Goal: Transaction & Acquisition: Purchase product/service

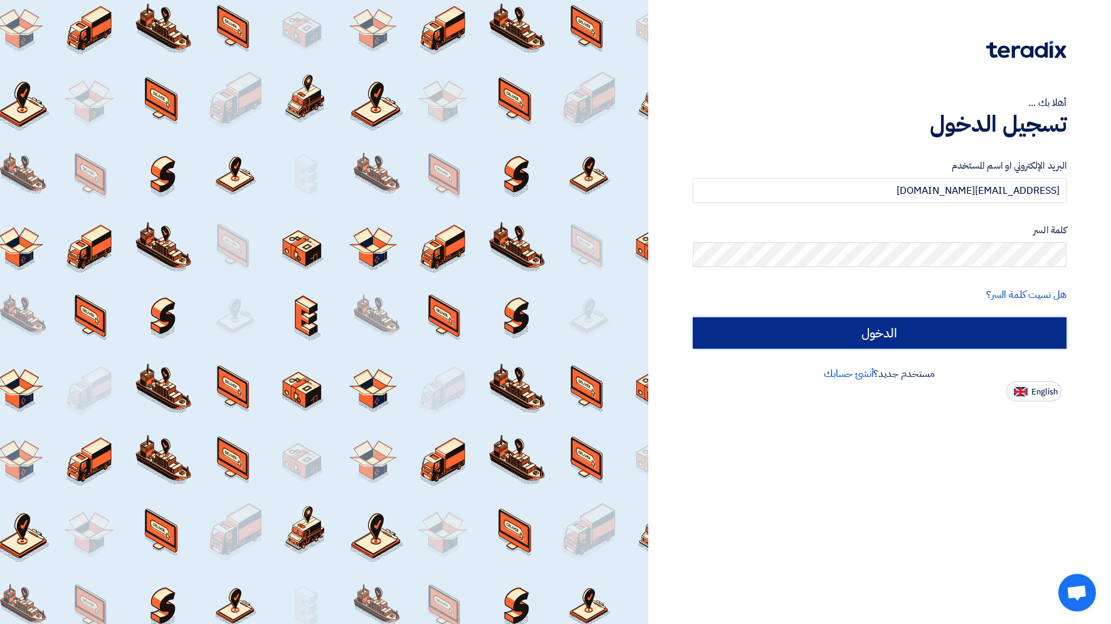
click at [932, 328] on input "الدخول" at bounding box center [880, 332] width 374 height 31
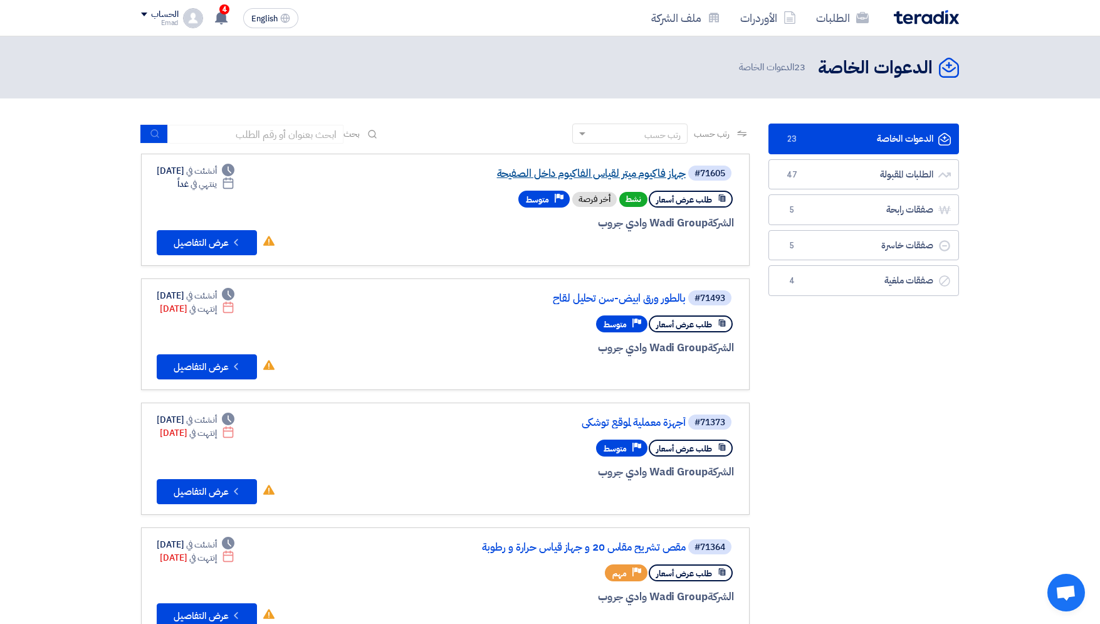
click at [624, 176] on link "جهاز فاكيوم ميتر لقياس الفاكيوم داخل الصفيحة" at bounding box center [560, 173] width 251 height 11
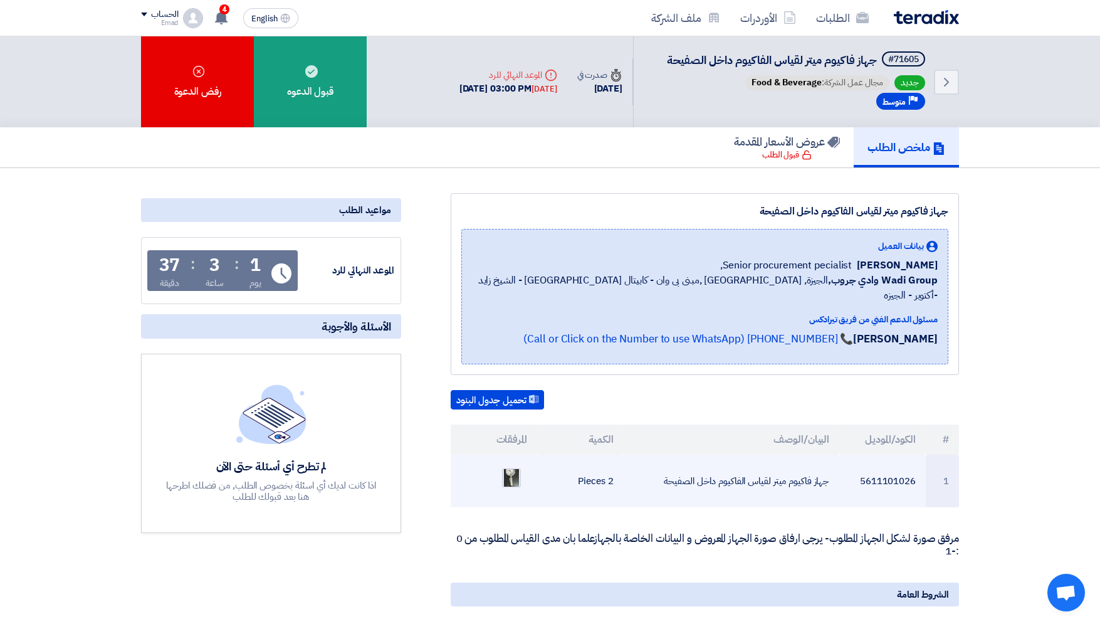
click at [516, 466] on img at bounding box center [512, 477] width 18 height 29
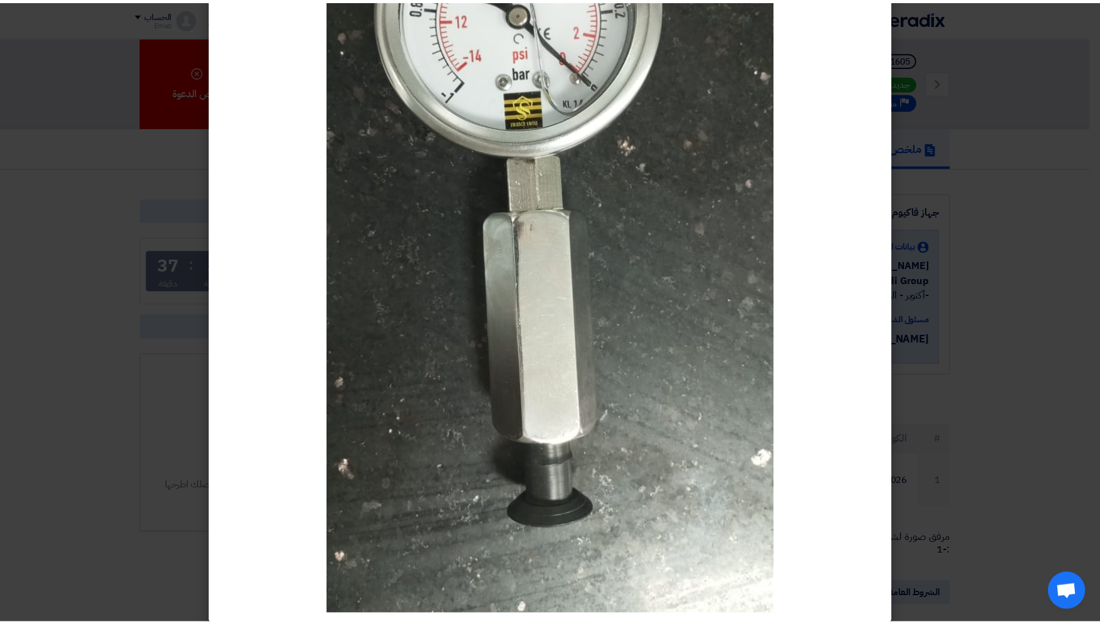
scroll to position [221, 0]
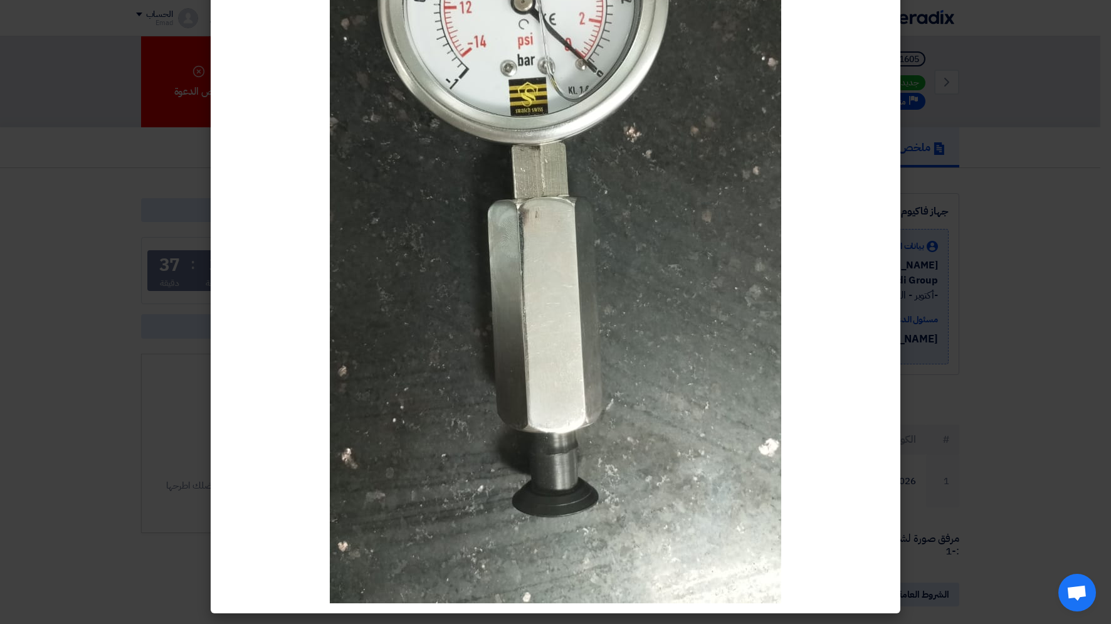
click at [1091, 444] on modal-container at bounding box center [555, 312] width 1111 height 624
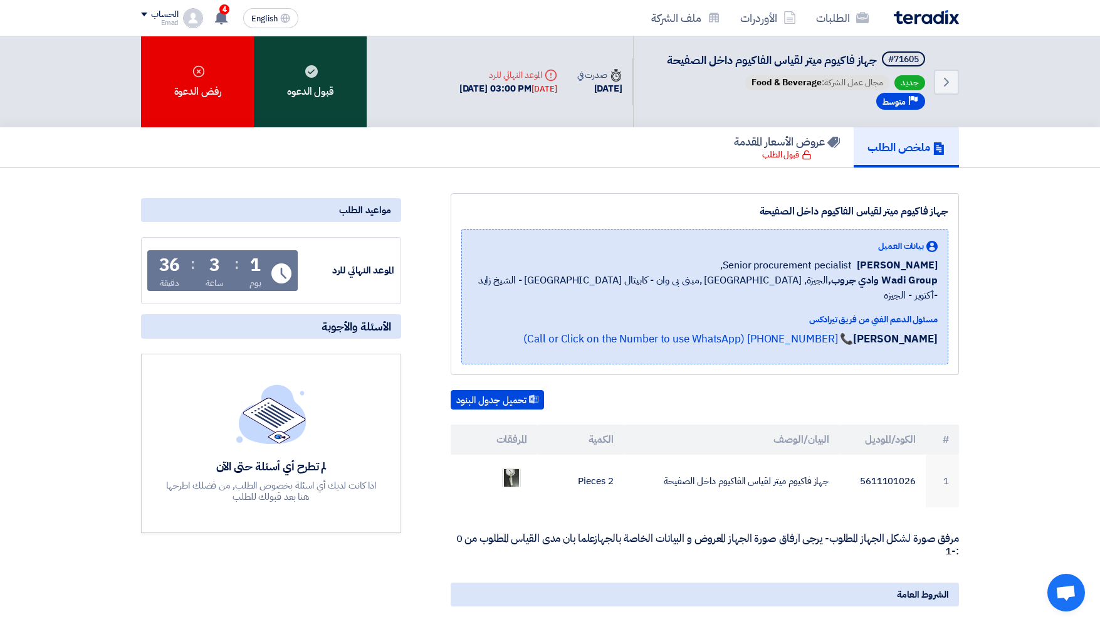
click at [326, 81] on div "قبول الدعوه" at bounding box center [310, 81] width 113 height 91
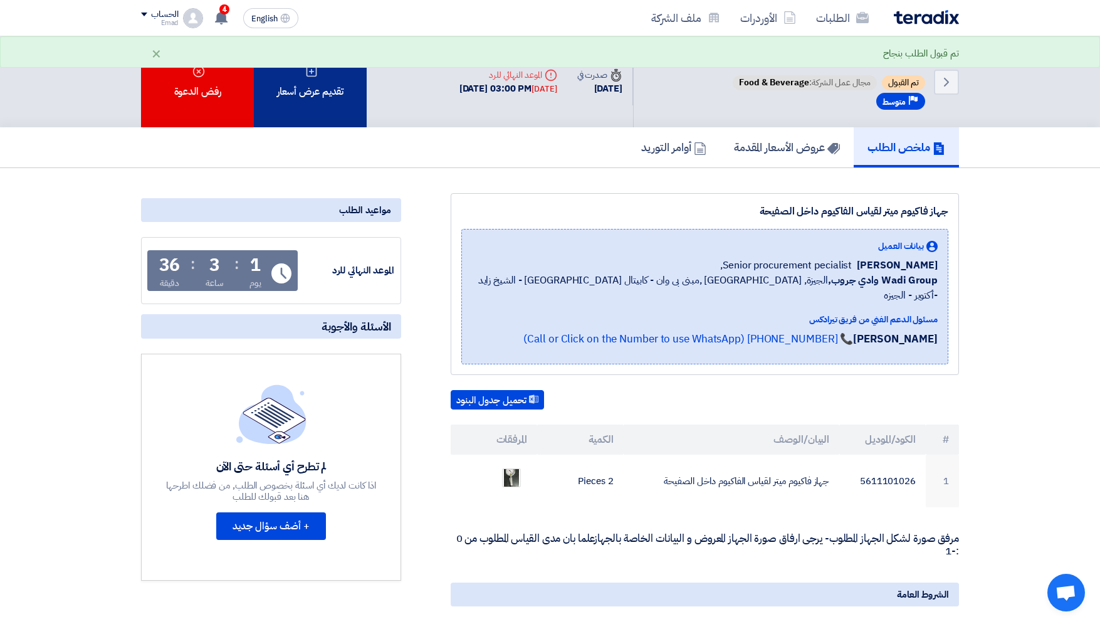
click at [281, 86] on div "تقديم عرض أسعار" at bounding box center [310, 81] width 113 height 91
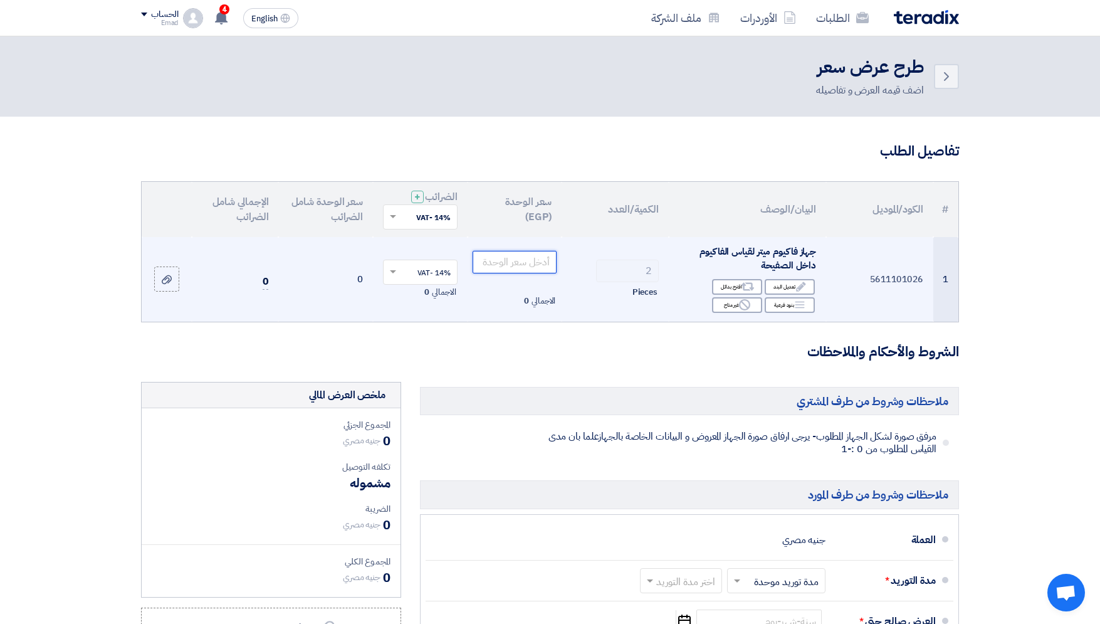
click at [534, 261] on input "number" at bounding box center [515, 262] width 85 height 23
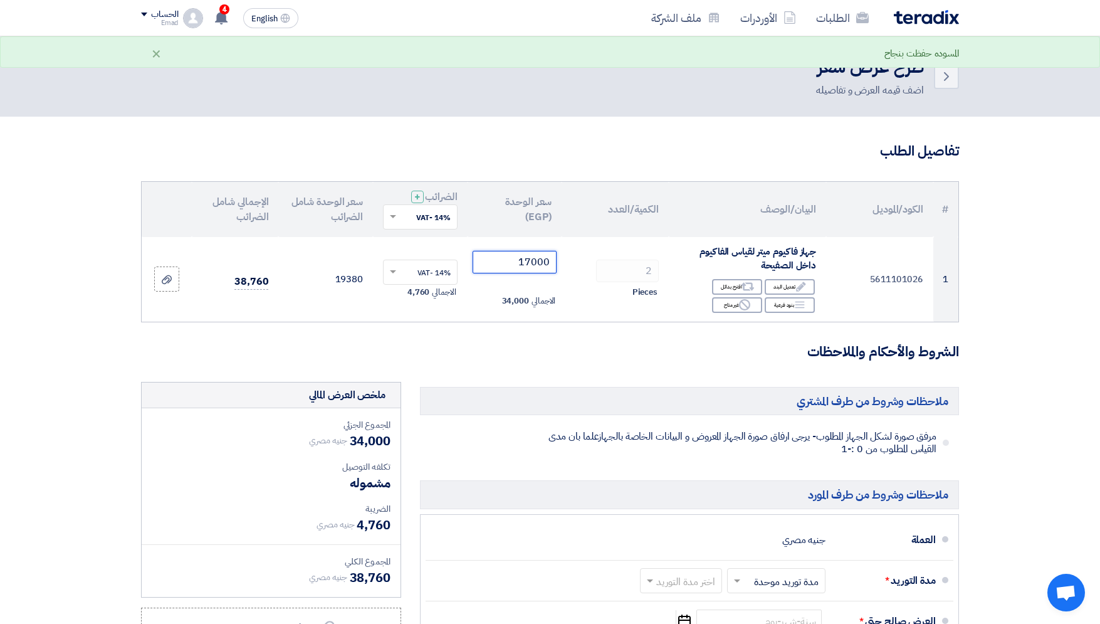
type input "17000"
click at [432, 342] on h3 "الشروط والأحكام والملاحظات" at bounding box center [550, 351] width 818 height 19
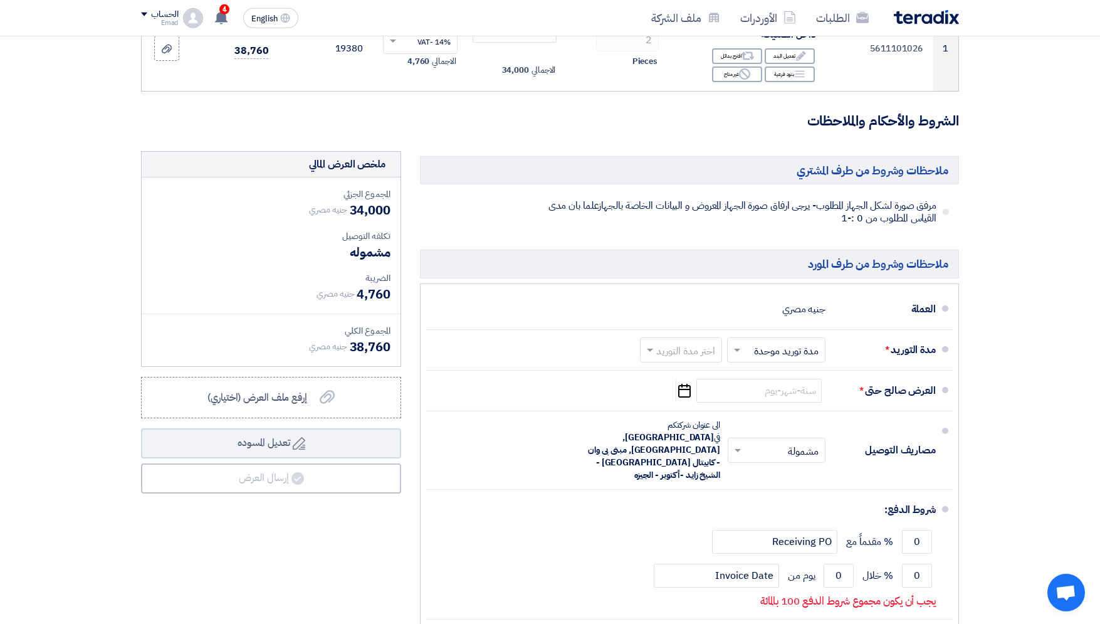
scroll to position [232, 0]
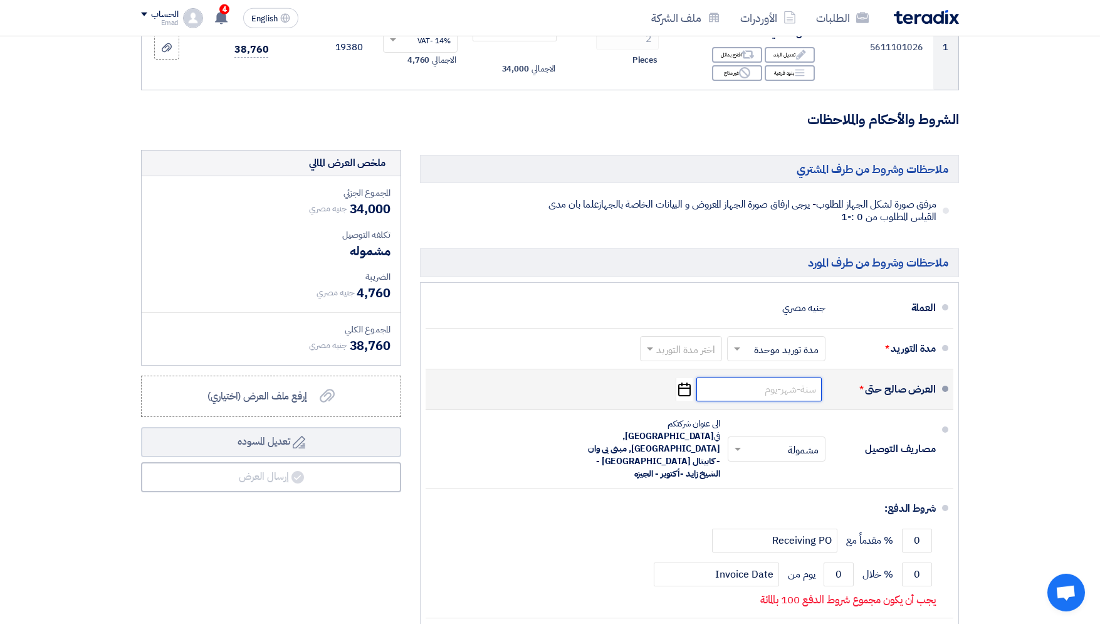
click at [742, 394] on input at bounding box center [758, 389] width 125 height 24
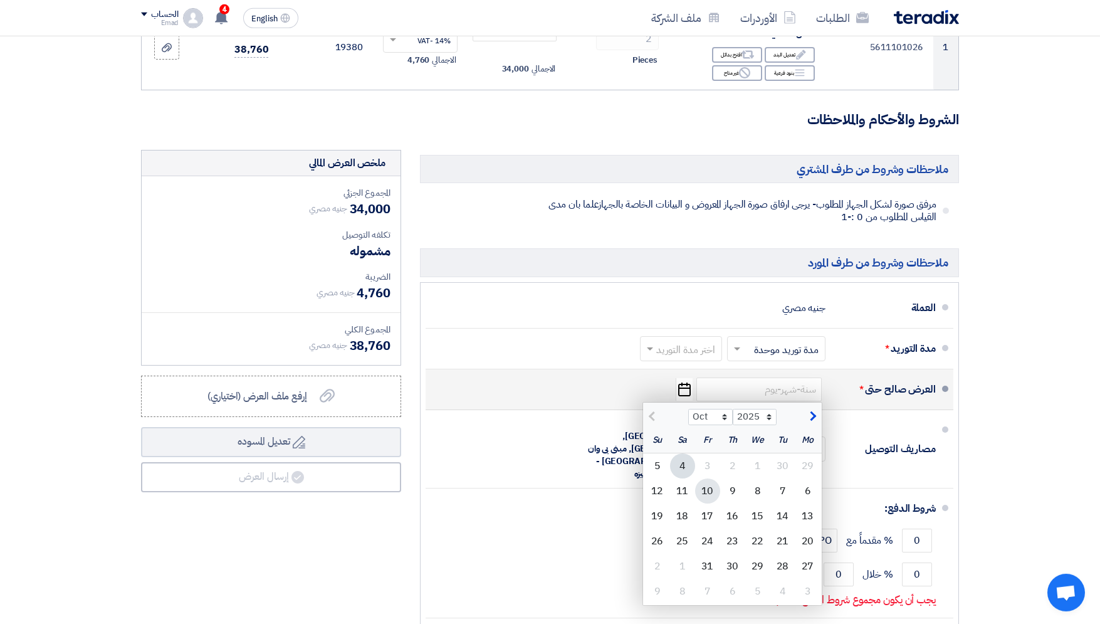
click at [710, 485] on div "10" at bounding box center [707, 490] width 25 height 25
type input "[DATE]"
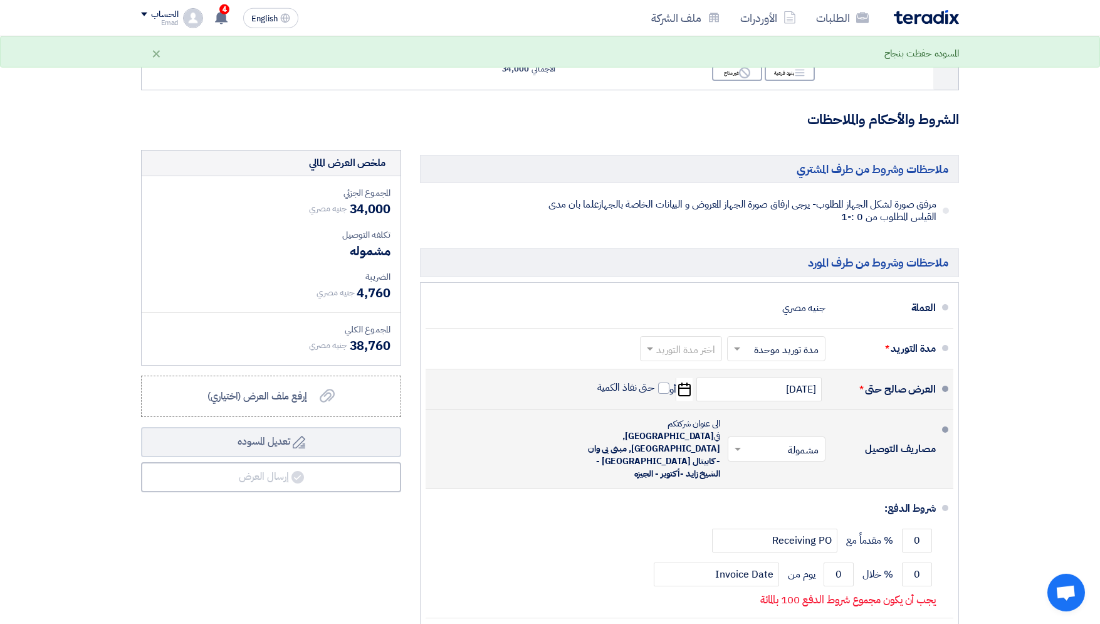
click at [742, 443] on span at bounding box center [736, 449] width 16 height 13
click at [772, 488] on div "غير مشمولة" at bounding box center [779, 499] width 97 height 23
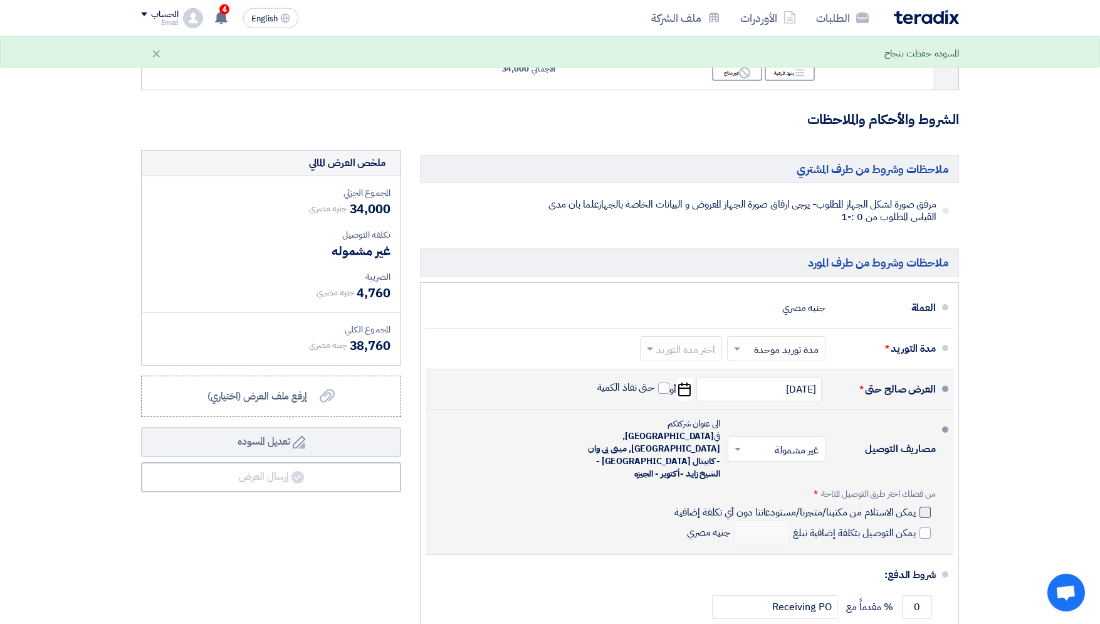
click at [894, 506] on span "يمكن الاستلام من مكتبنا/متجرنا/مستودعاتنا دون أي تكلفة إضافية" at bounding box center [794, 512] width 241 height 13
click at [894, 505] on input "يمكن الاستلام من مكتبنا/متجرنا/مستودعاتنا دون أي تكلفة إضافية" at bounding box center [794, 517] width 244 height 24
checkbox input "true"
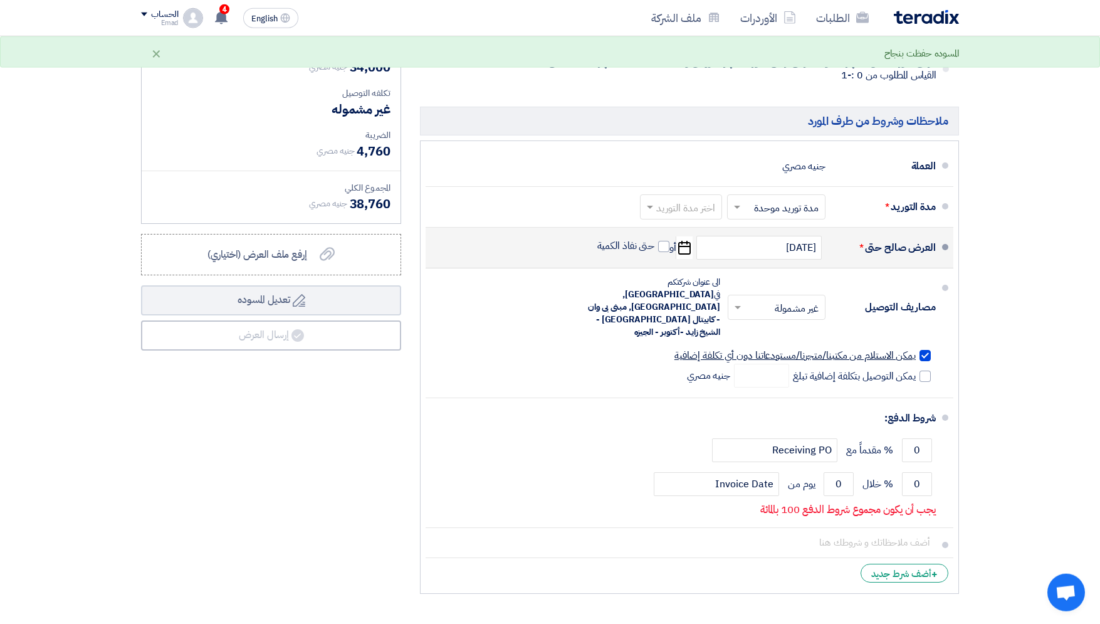
scroll to position [409, 0]
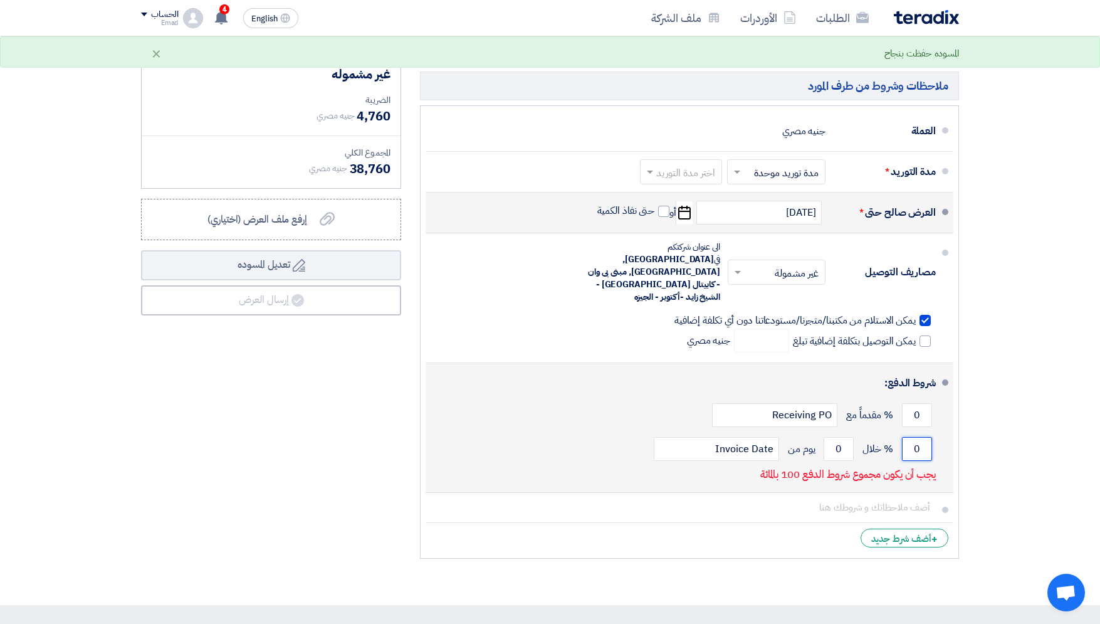
click at [911, 437] on input "0" at bounding box center [917, 449] width 30 height 24
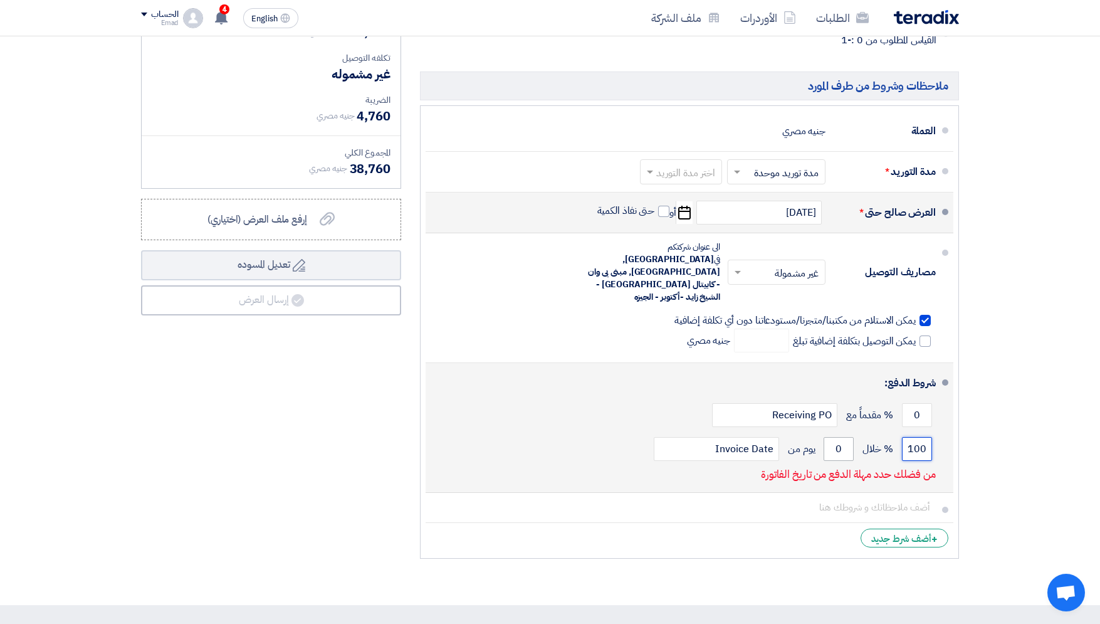
type input "100"
click at [836, 437] on input "0" at bounding box center [839, 449] width 30 height 24
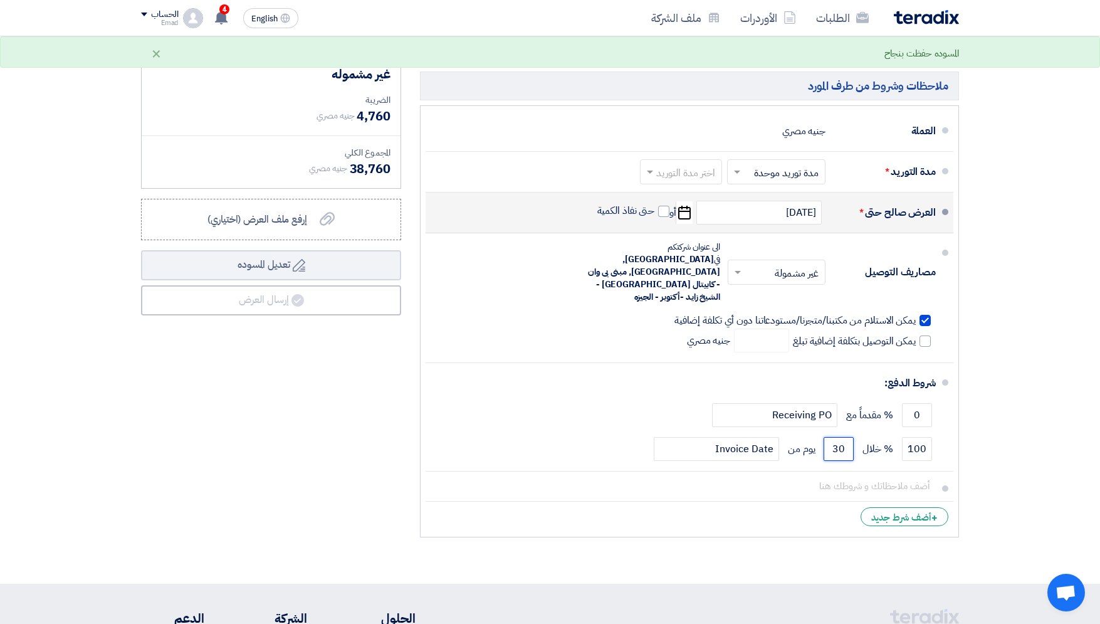
type input "30"
click at [695, 530] on section "تفاصيل الطلب # الكود/الموديل البيان/الوصف الكمية/العدد سعر الوحدة (EGP) الضرائب…" at bounding box center [550, 145] width 1100 height 875
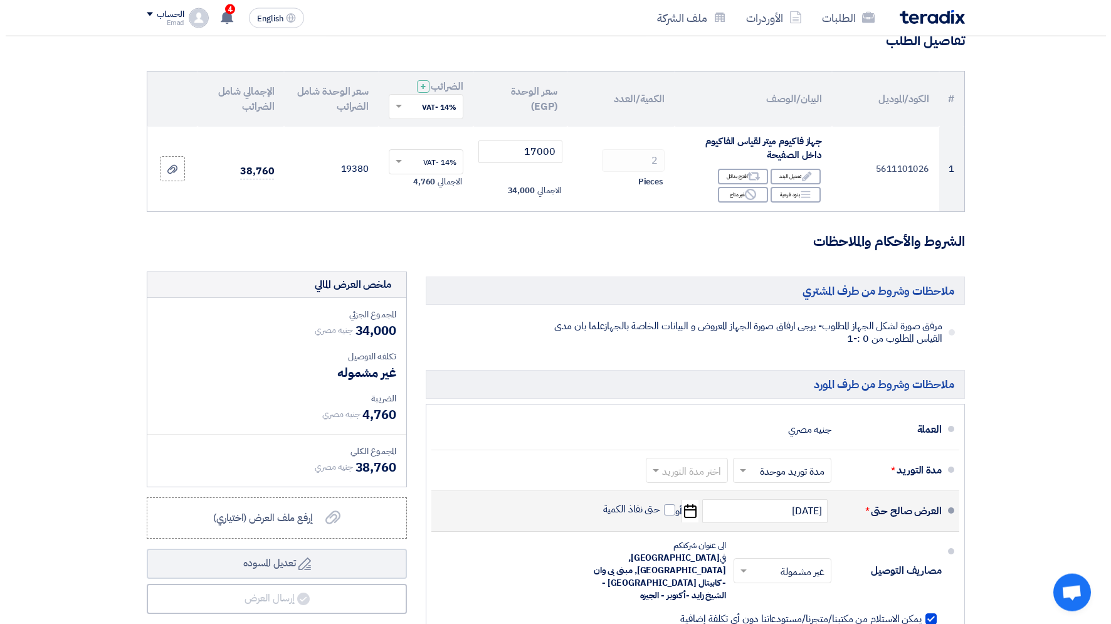
scroll to position [0, 0]
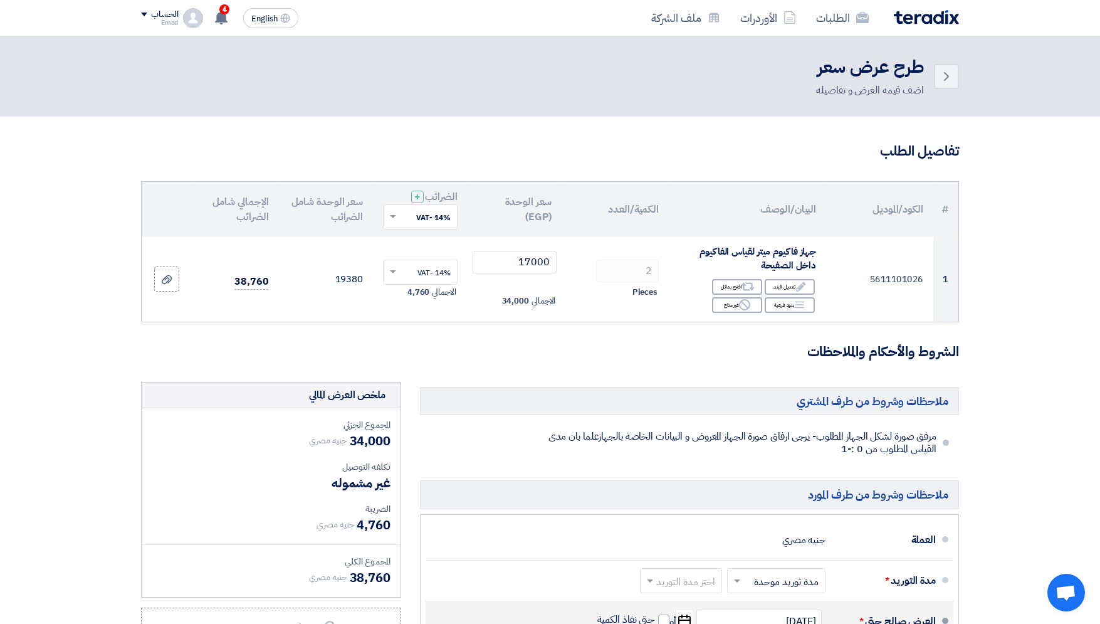
click at [947, 444] on span at bounding box center [946, 442] width 6 height 6
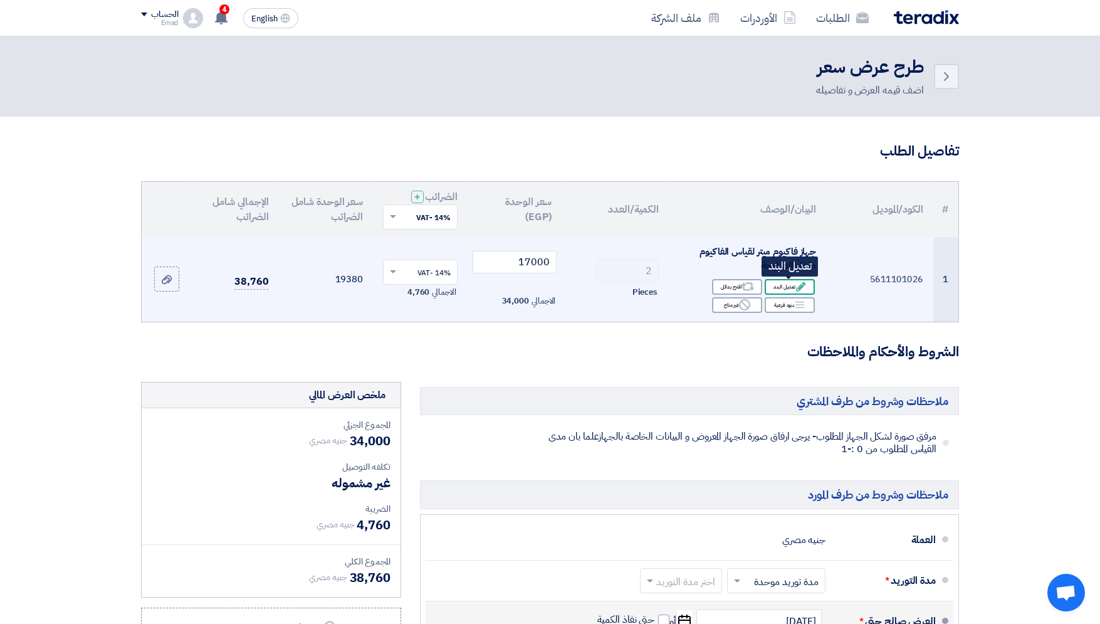
click at [780, 287] on div "Edit تعديل البند" at bounding box center [790, 287] width 50 height 16
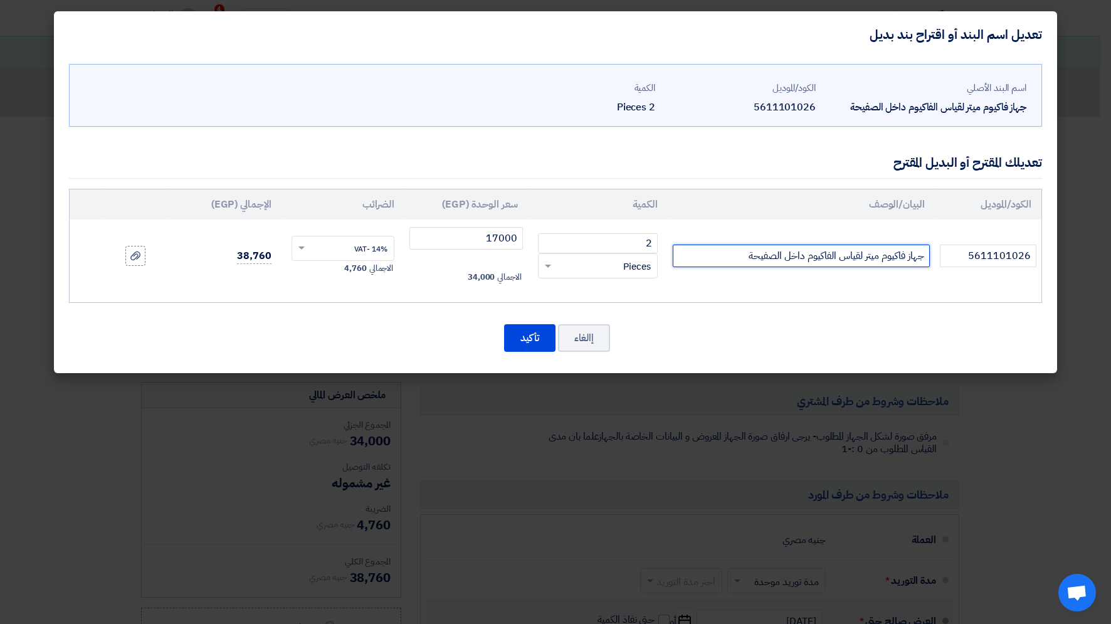
click at [742, 258] on input "جهاز فاكيوم ميتر لقياس الفاكيوم داخل الصفيحة" at bounding box center [801, 255] width 257 height 23
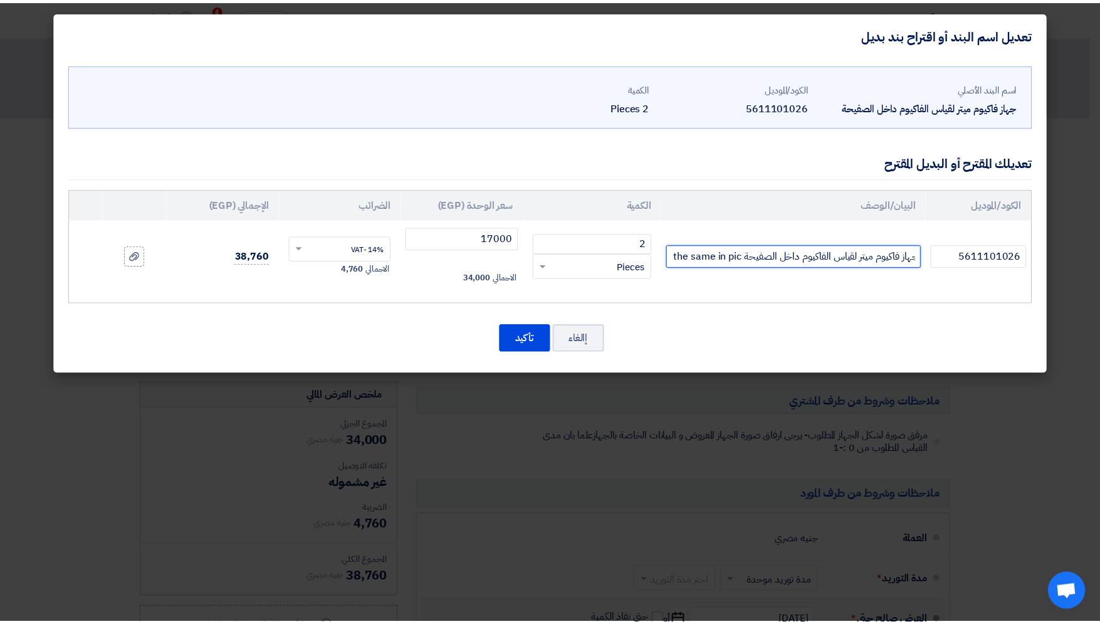
scroll to position [0, -19]
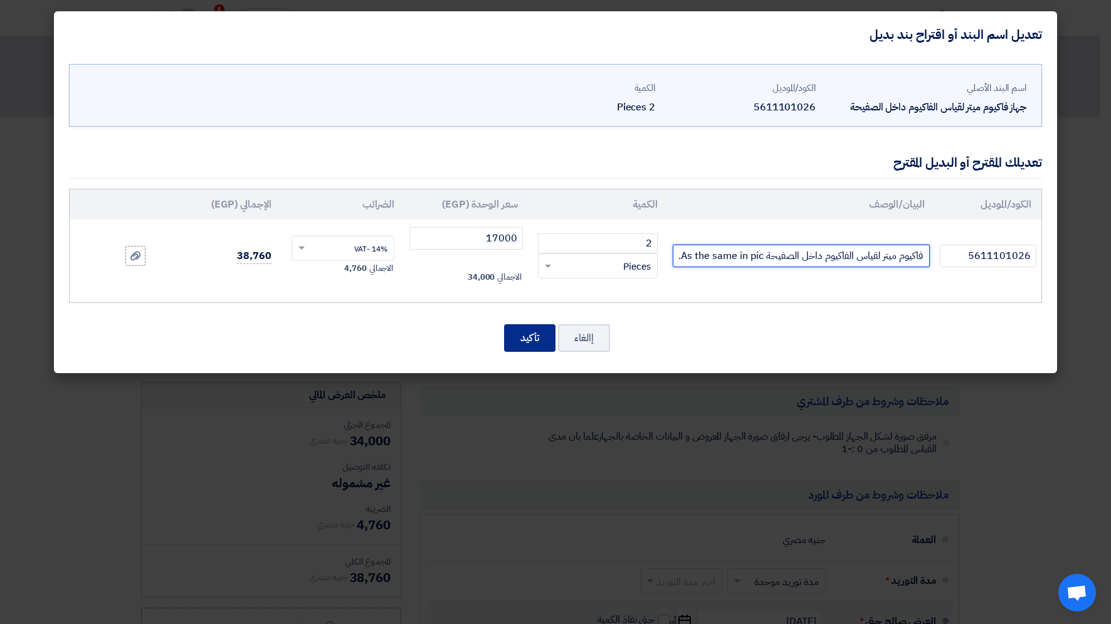
type input "جهاز فاكيوم ميتر لقياس الفاكيوم داخل الصفيحة As the same in pic."
click at [525, 337] on button "تأكيد" at bounding box center [529, 338] width 51 height 28
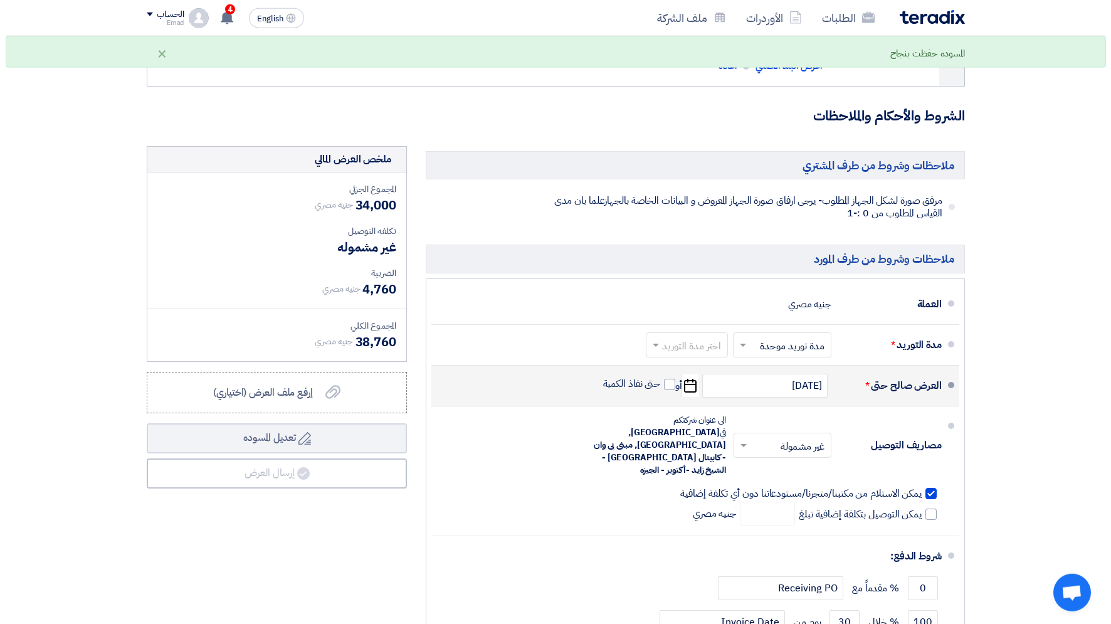
scroll to position [294, 0]
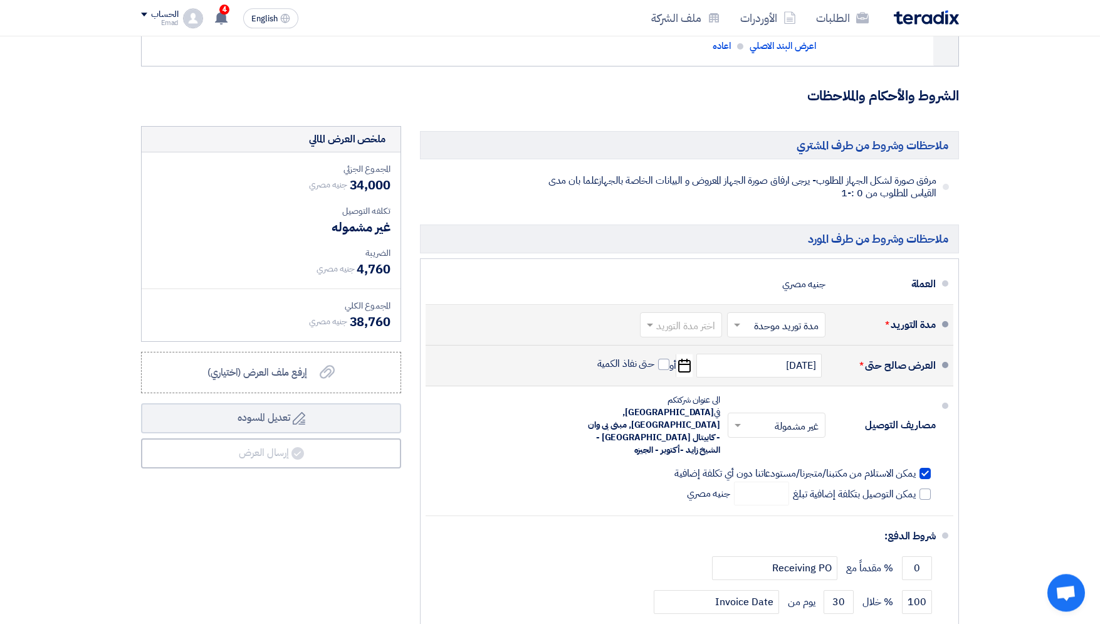
click at [738, 328] on span at bounding box center [736, 324] width 16 height 13
click at [773, 376] on span "مدة توريد موحدة" at bounding box center [788, 374] width 66 height 15
click at [656, 326] on span at bounding box center [649, 324] width 16 height 13
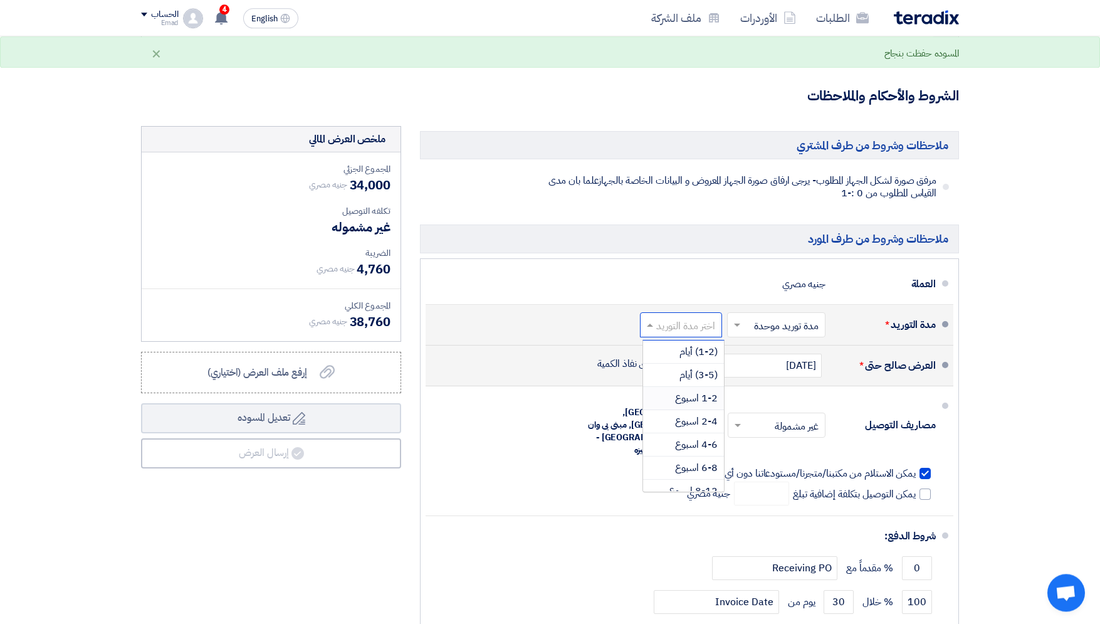
click at [686, 398] on span "1-2 اسبوع" at bounding box center [696, 398] width 43 height 15
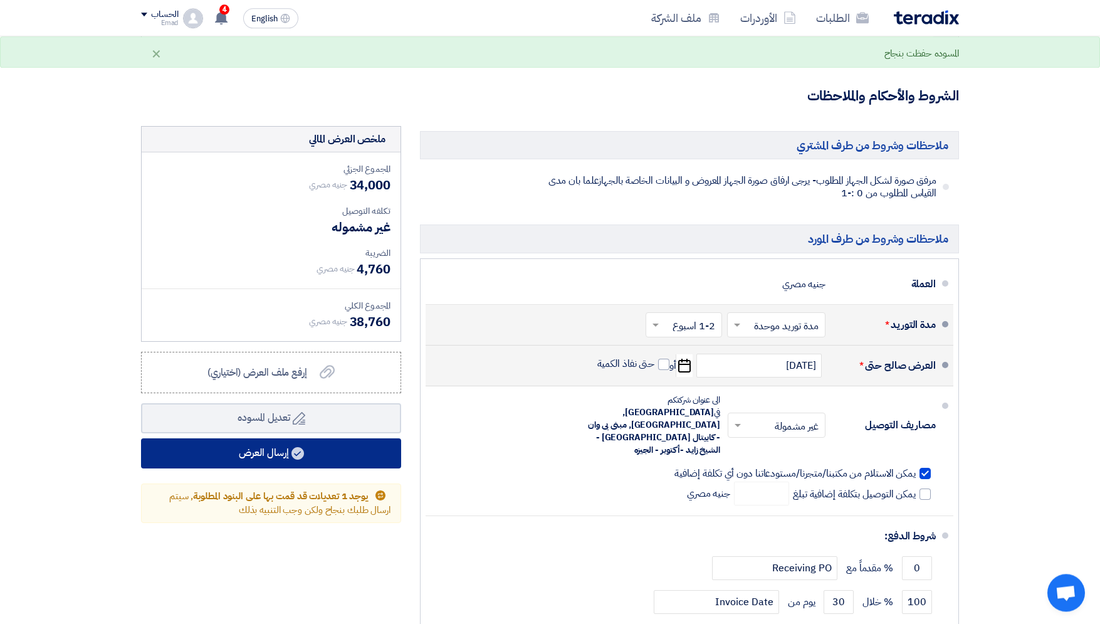
click at [263, 453] on button "إرسال العرض" at bounding box center [271, 453] width 260 height 30
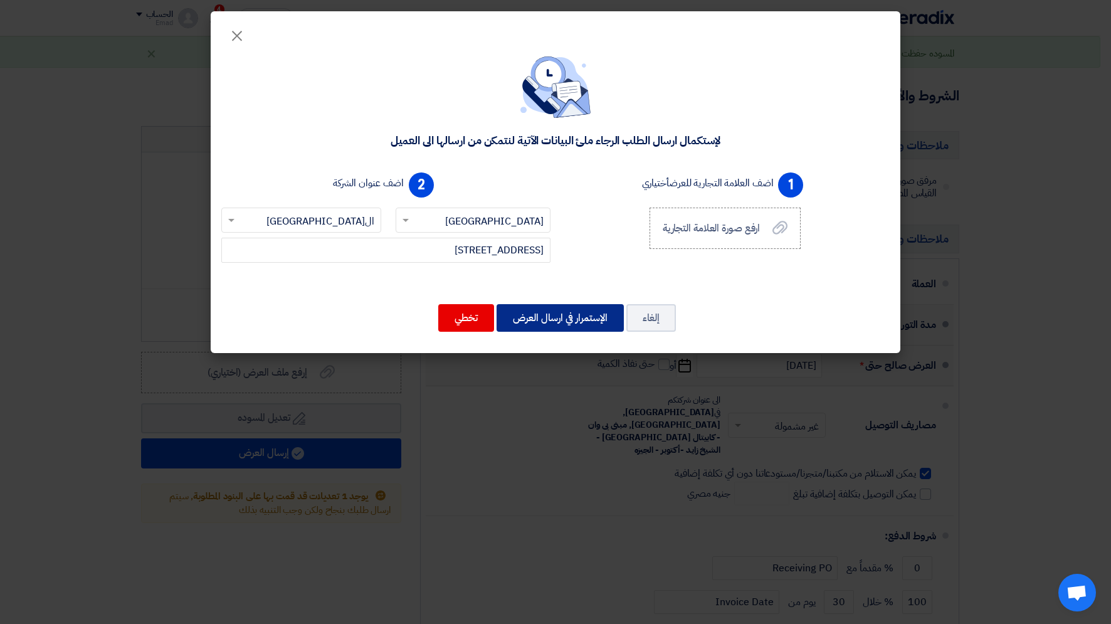
click at [537, 314] on button "الإستمرار في ارسال العرض" at bounding box center [559, 318] width 127 height 28
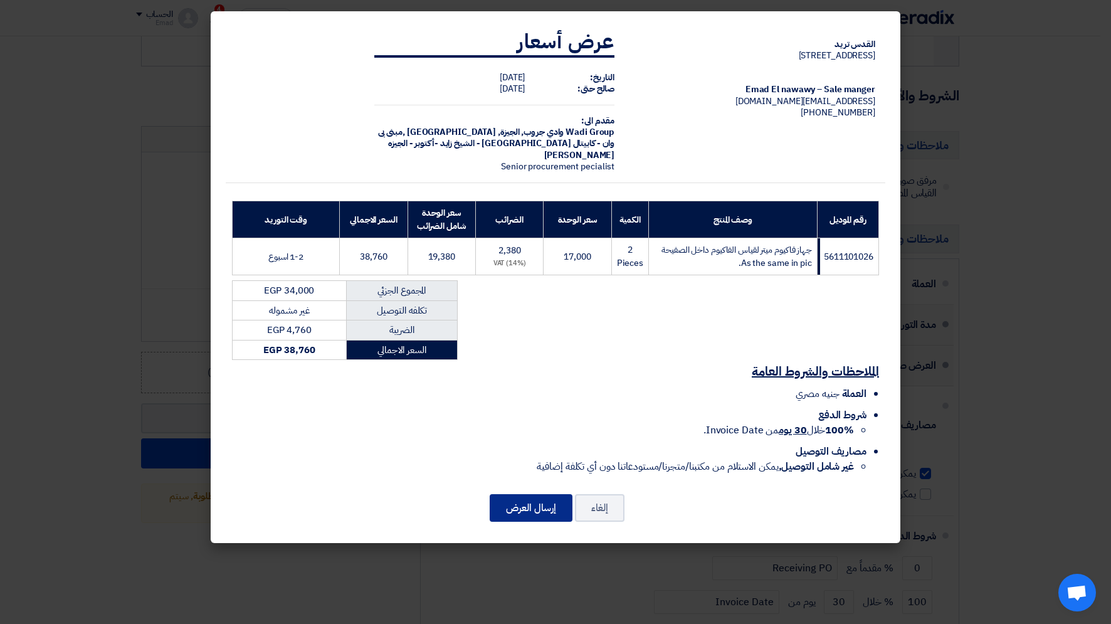
click at [537, 513] on button "إرسال العرض" at bounding box center [531, 508] width 83 height 28
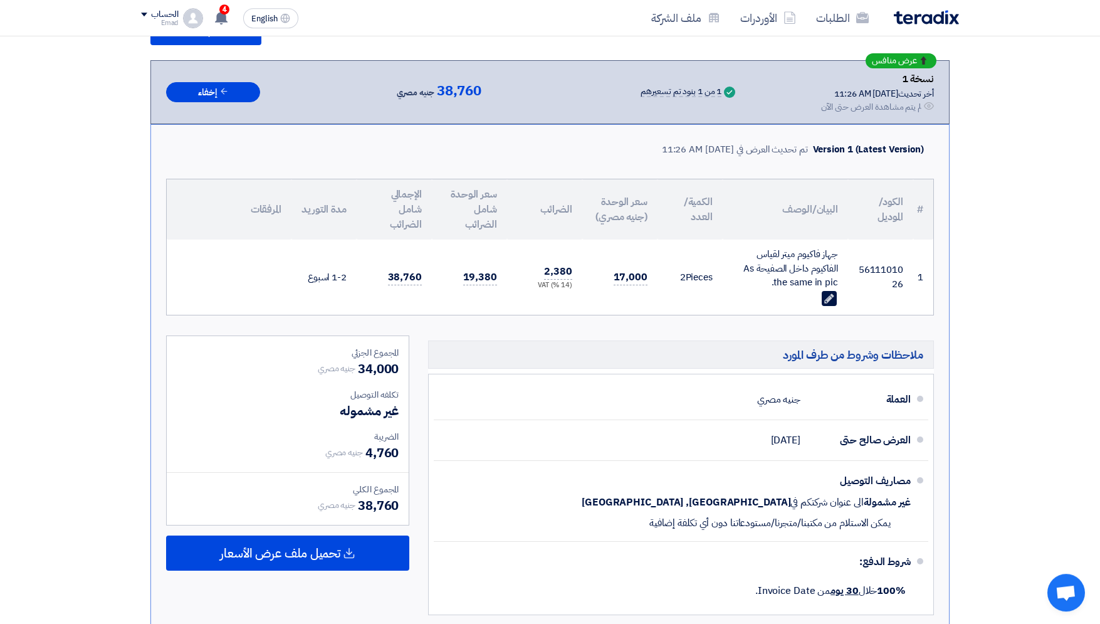
scroll to position [199, 0]
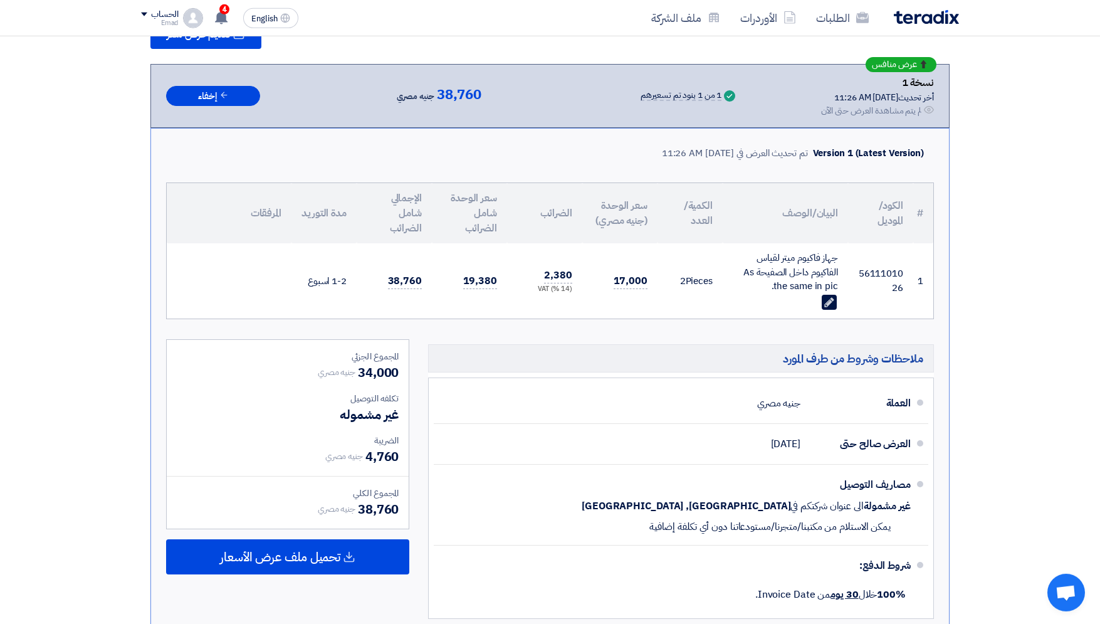
click at [1049, 286] on section "تقديم عرض سعر عرض منافس نسخة 1 أخر تحديث [DATE] 11:26 AM Offer is Seen لم يتم م…" at bounding box center [550, 327] width 1100 height 717
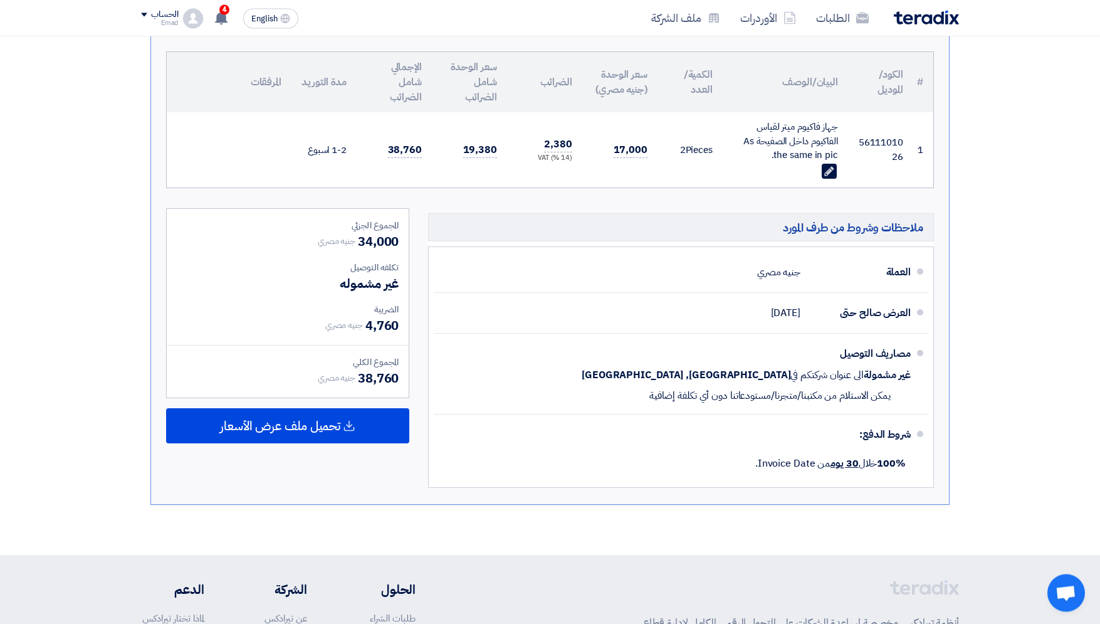
scroll to position [397, 0]
